Goal: Check status: Check status

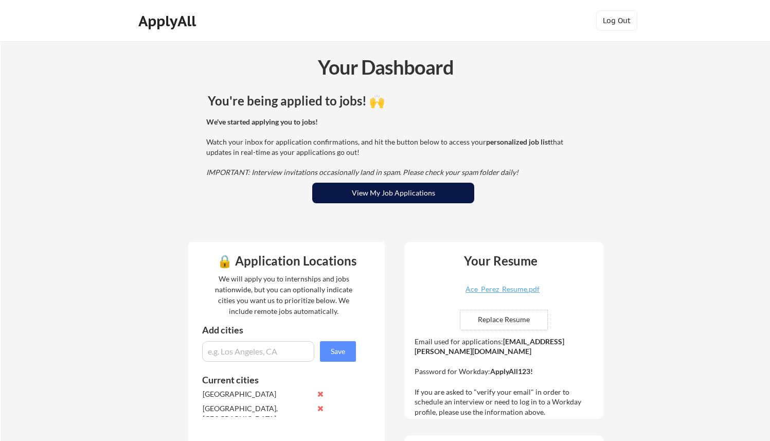
click at [368, 188] on button "View My Job Applications" at bounding box center [393, 193] width 162 height 21
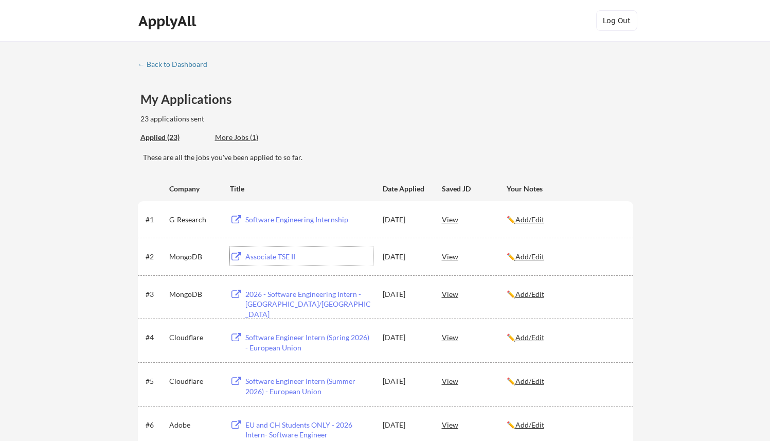
click at [274, 260] on div "Associate TSE II" at bounding box center [309, 256] width 128 height 10
click at [538, 258] on u "Add/Edit" at bounding box center [529, 256] width 29 height 9
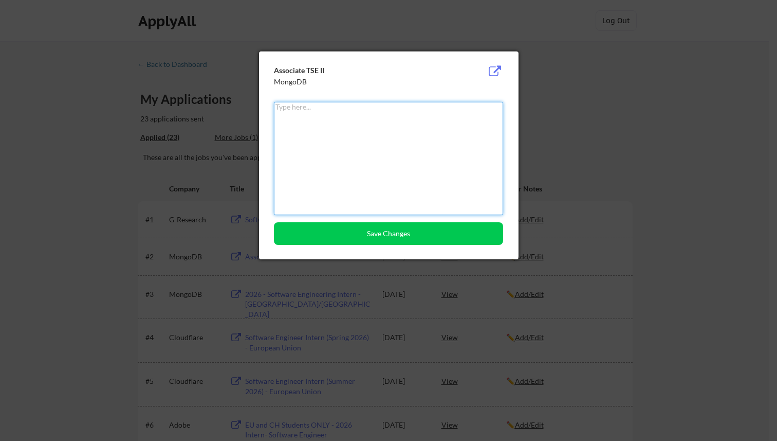
click at [541, 125] on div at bounding box center [388, 220] width 777 height 441
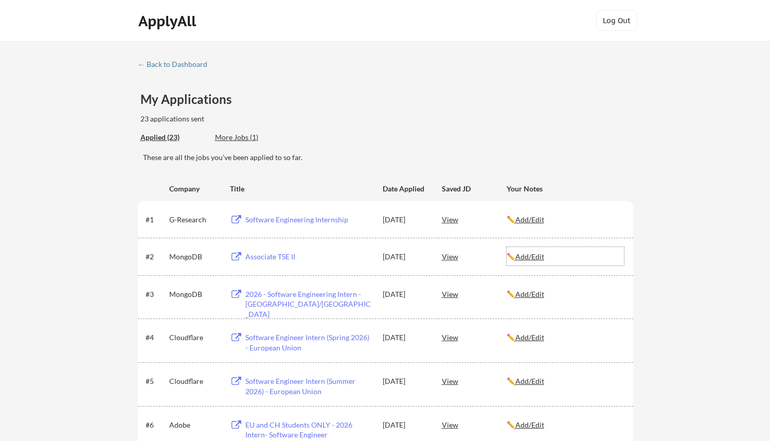
click at [553, 254] on div "✏️ Add/Edit" at bounding box center [564, 256] width 117 height 10
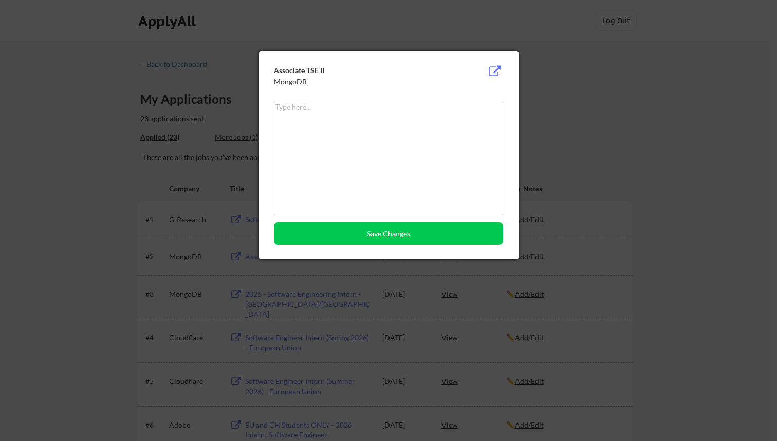
click at [493, 69] on button at bounding box center [495, 71] width 16 height 12
click at [557, 70] on div at bounding box center [388, 220] width 777 height 441
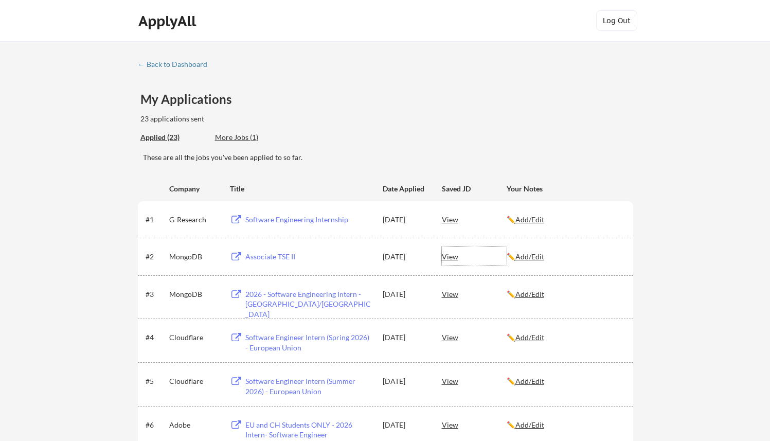
click at [443, 262] on div "View" at bounding box center [474, 256] width 65 height 19
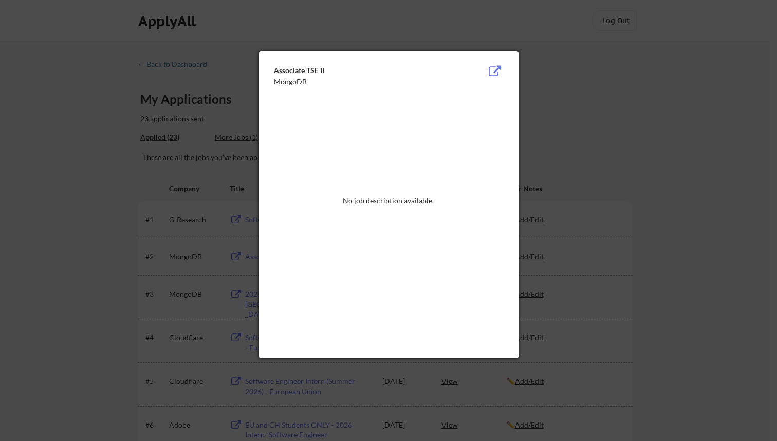
click at [528, 141] on div at bounding box center [388, 220] width 777 height 441
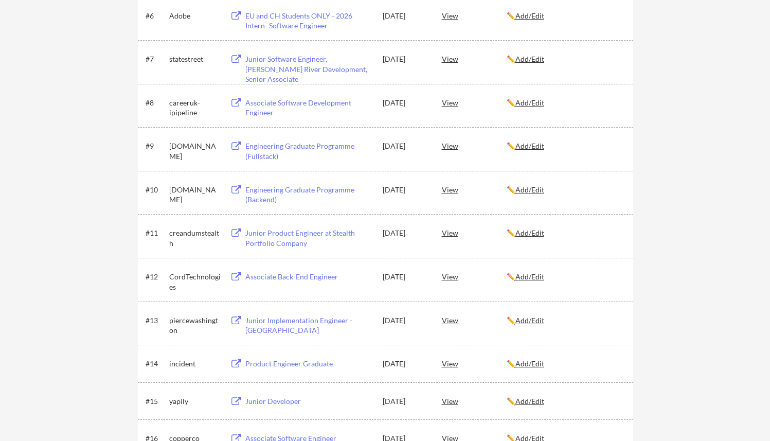
scroll to position [235, 0]
